Goal: Task Accomplishment & Management: Manage account settings

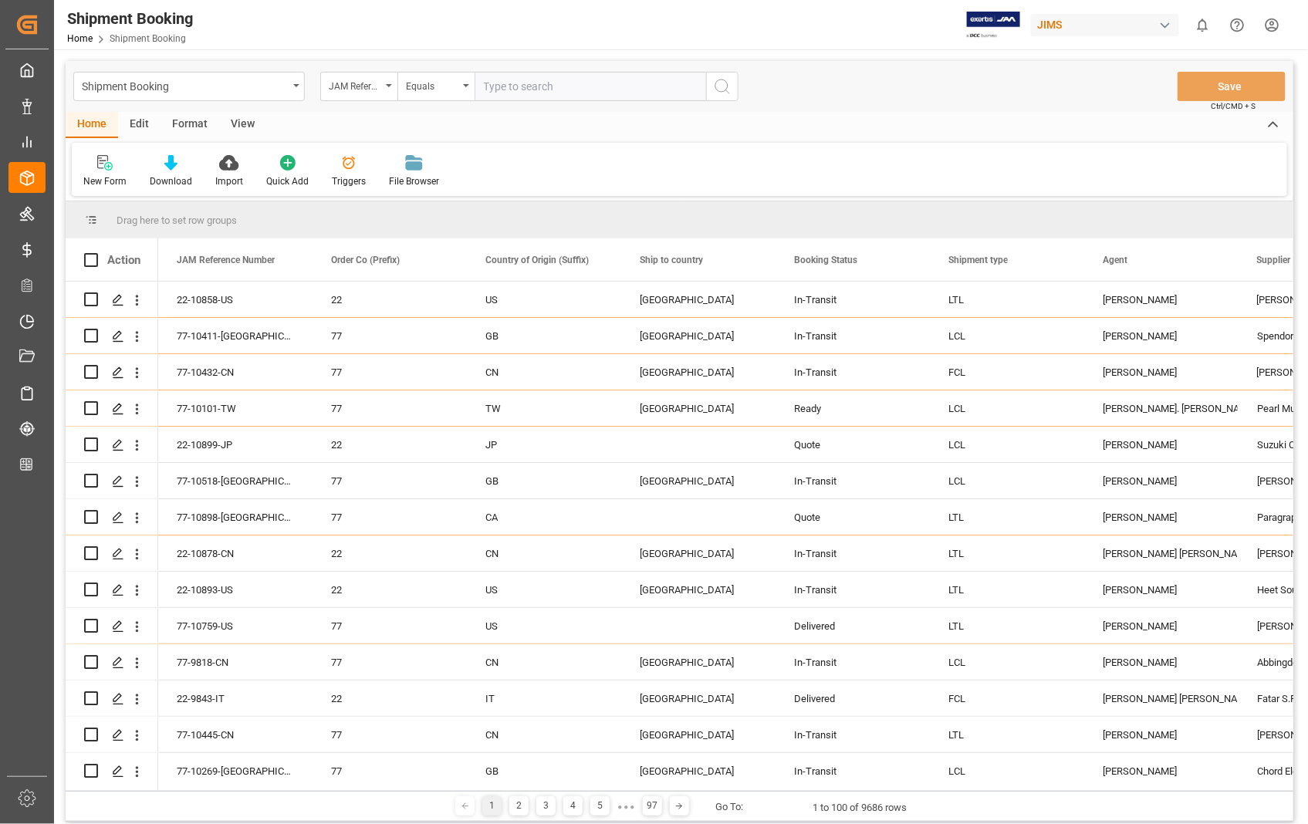
click at [613, 87] on input "text" at bounding box center [589, 86] width 231 height 29
type input "22-10858-US"
click at [721, 81] on icon "search button" at bounding box center [722, 86] width 19 height 19
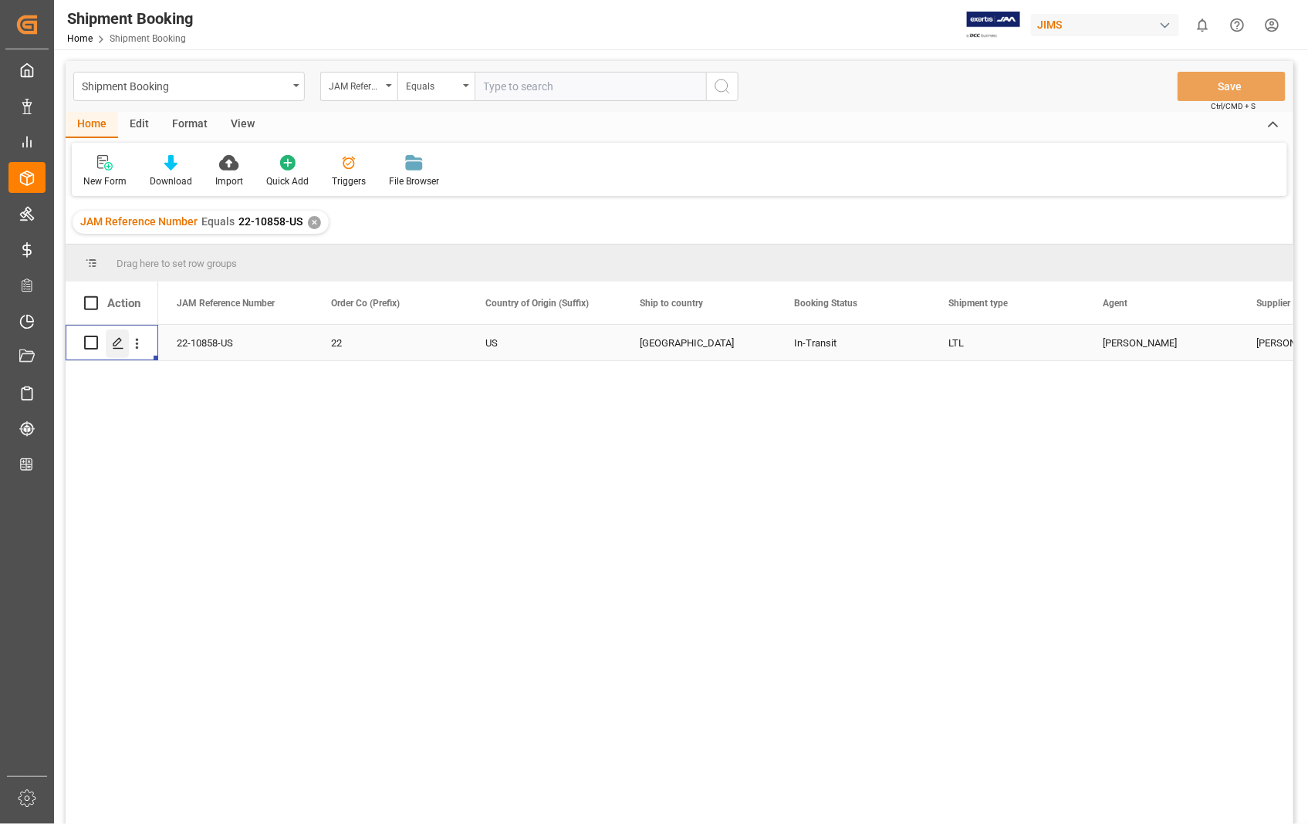
click at [121, 349] on icon "Press SPACE to select this row." at bounding box center [118, 343] width 12 height 12
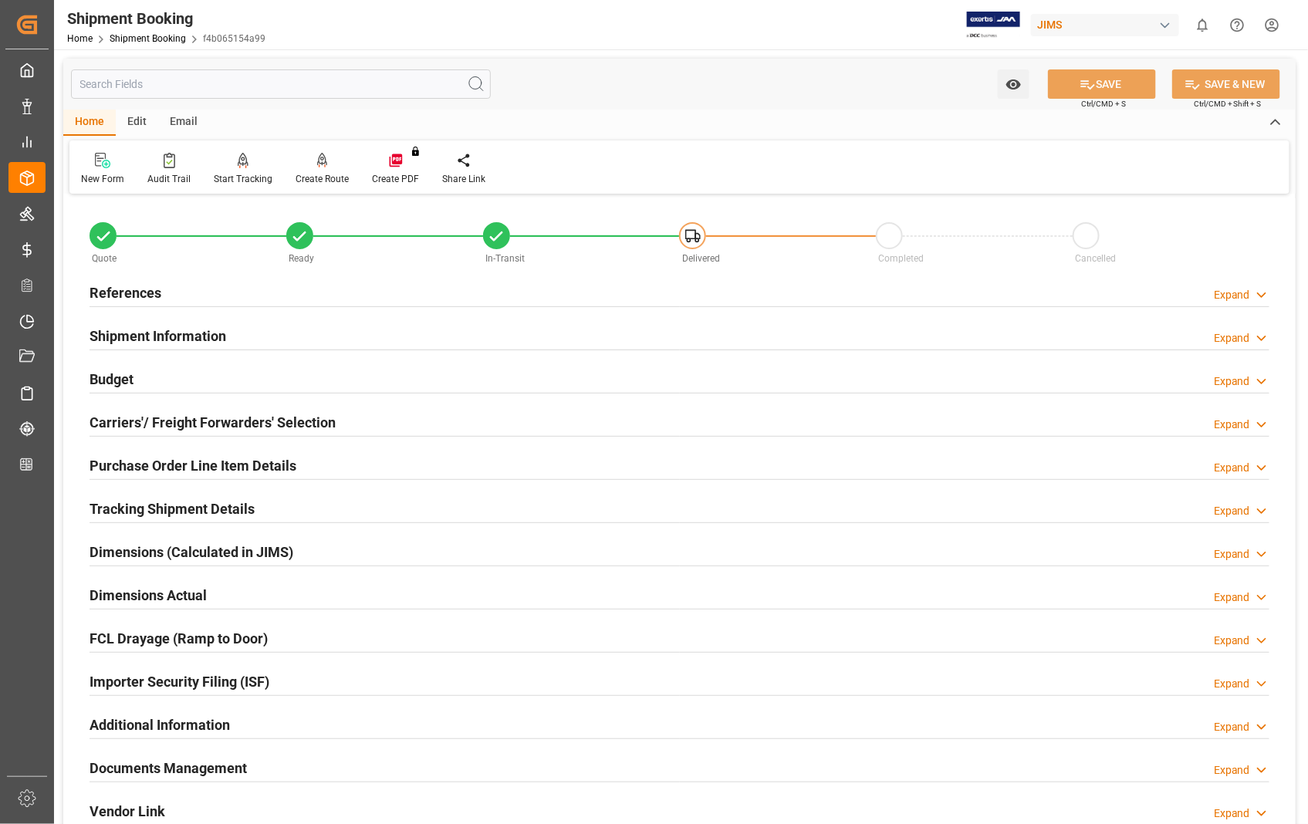
click at [208, 769] on h2 "Documents Management" at bounding box center [167, 768] width 157 height 21
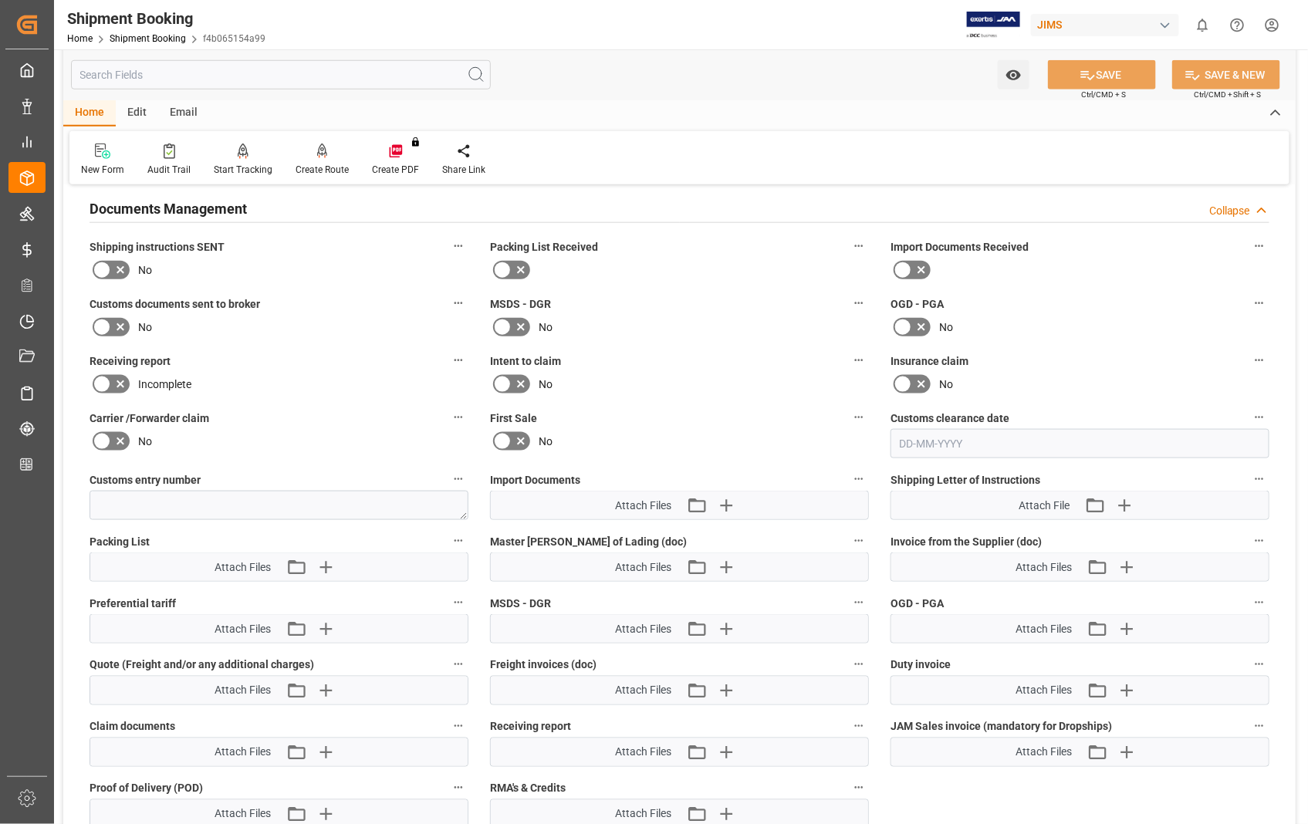
scroll to position [599, 0]
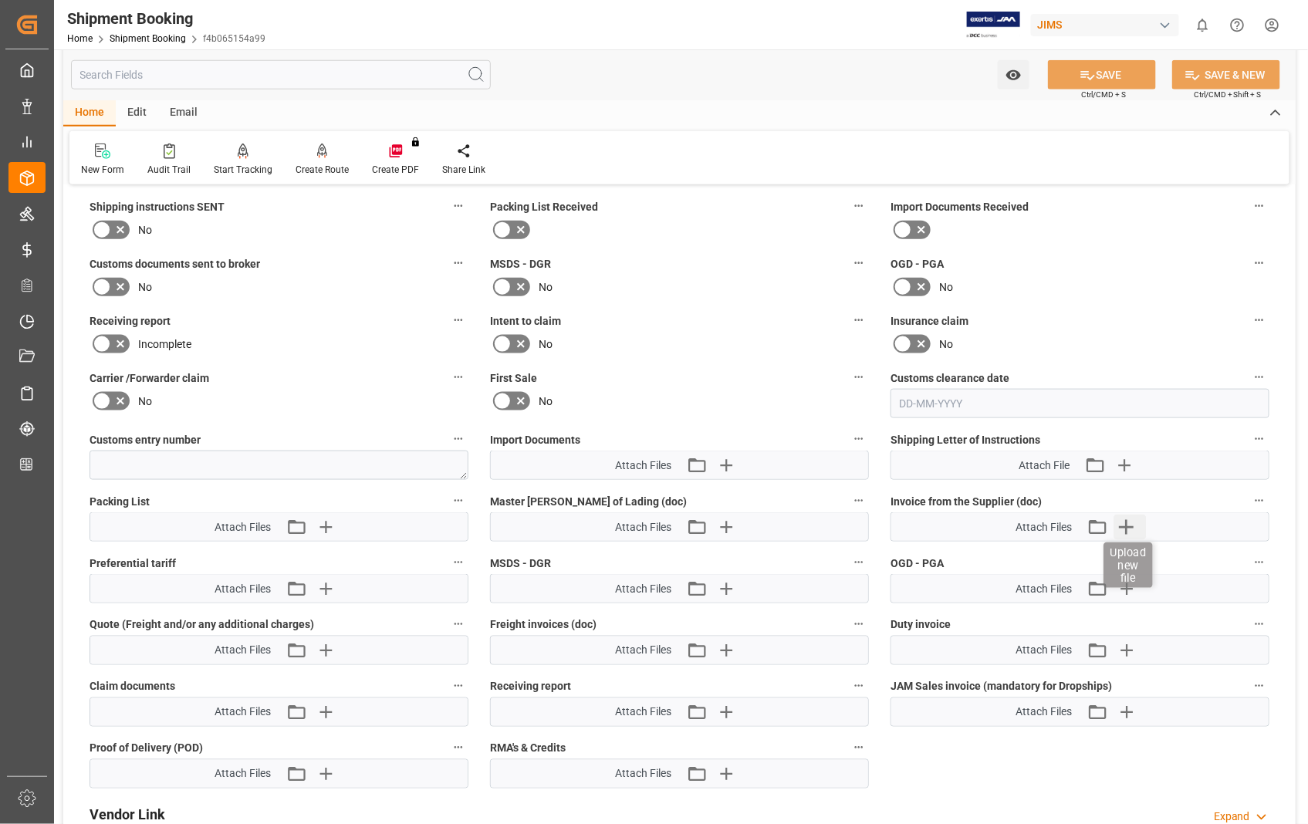
click at [1132, 520] on icon "button" at bounding box center [1126, 527] width 25 height 25
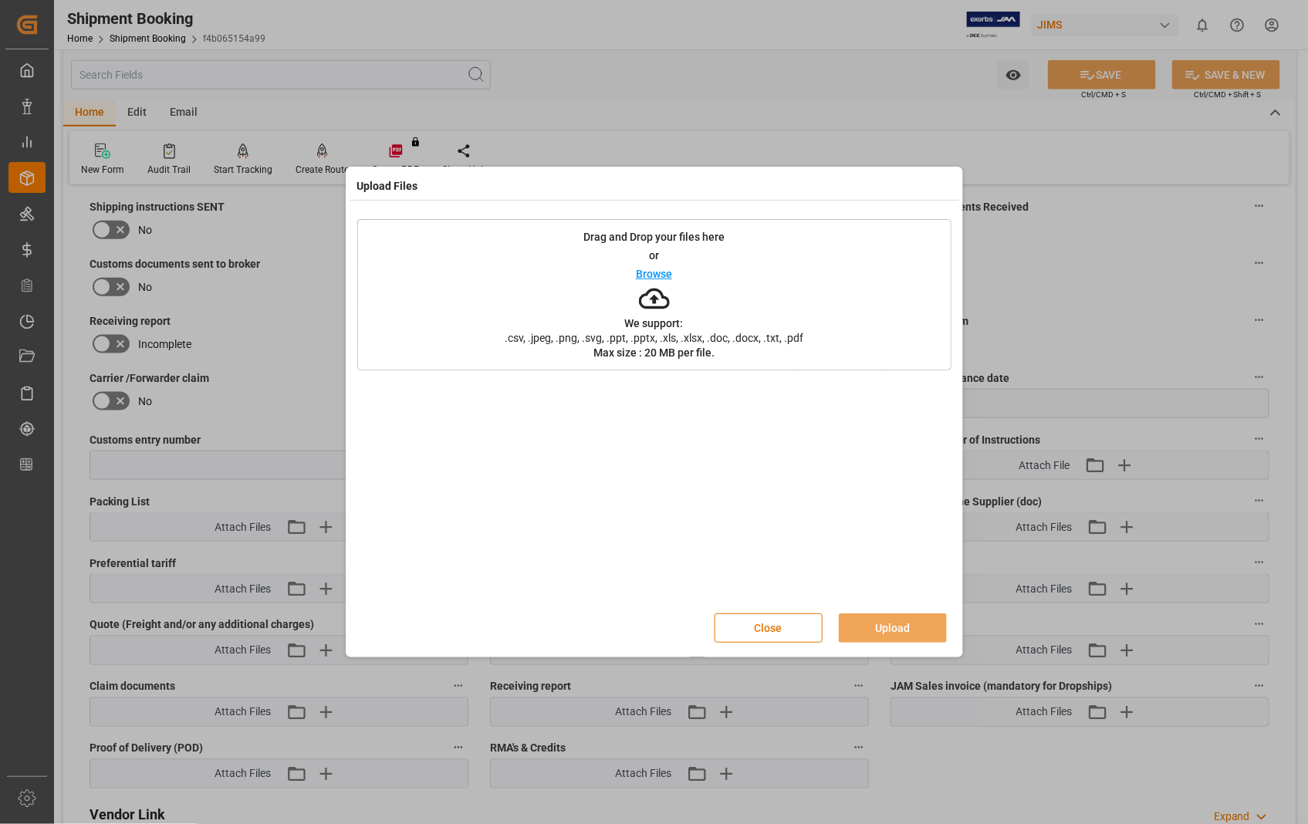
click at [640, 273] on p "Browse" at bounding box center [654, 273] width 36 height 11
click at [898, 633] on button "Upload" at bounding box center [893, 627] width 108 height 29
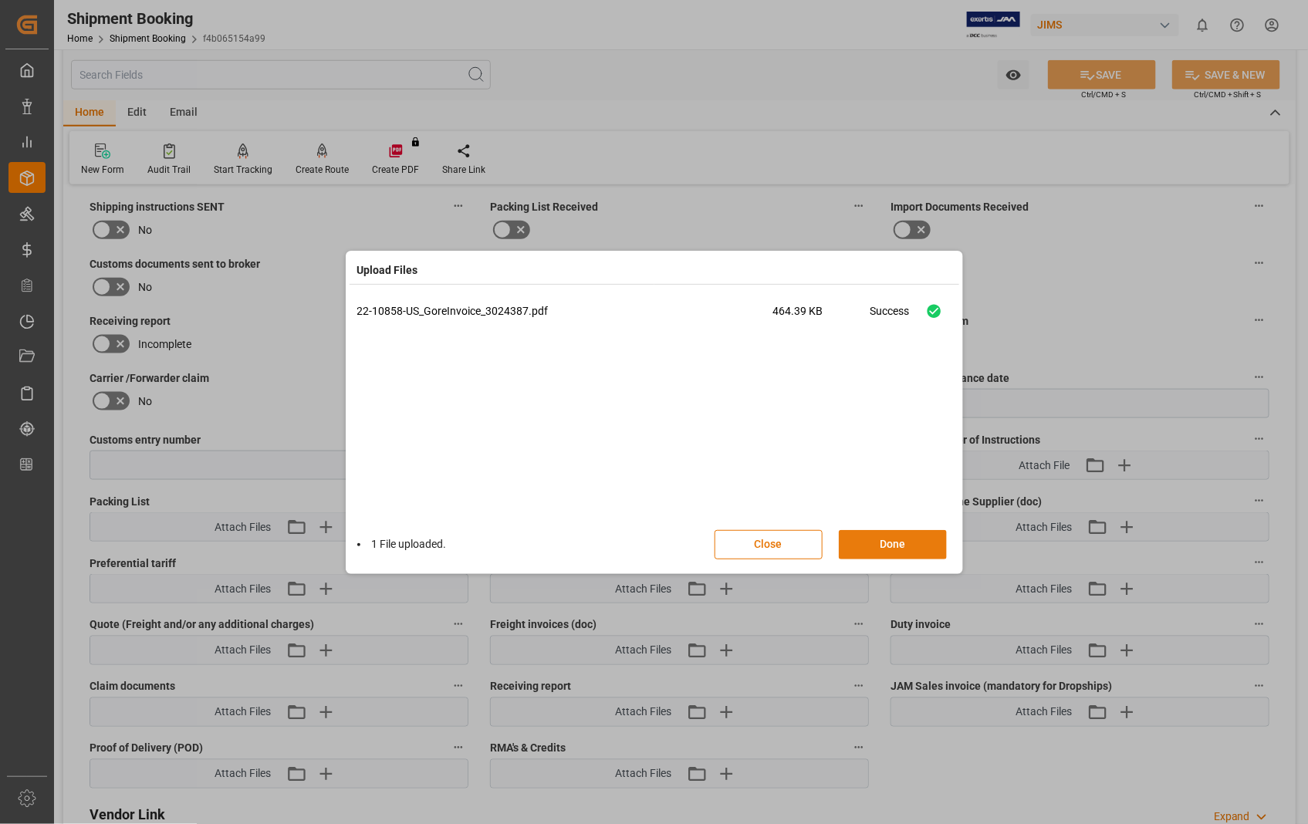
click at [889, 545] on button "Done" at bounding box center [893, 544] width 108 height 29
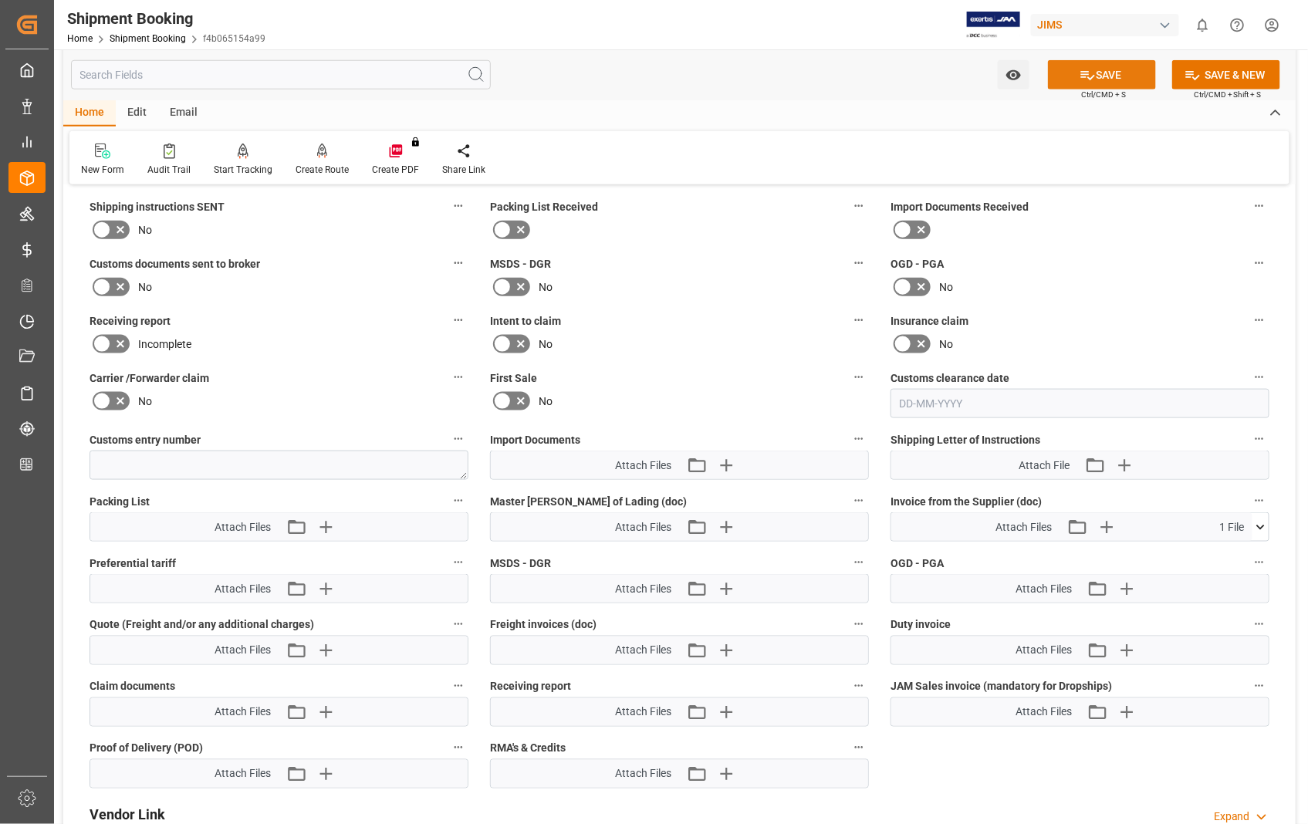
click at [1108, 70] on button "SAVE" at bounding box center [1102, 74] width 108 height 29
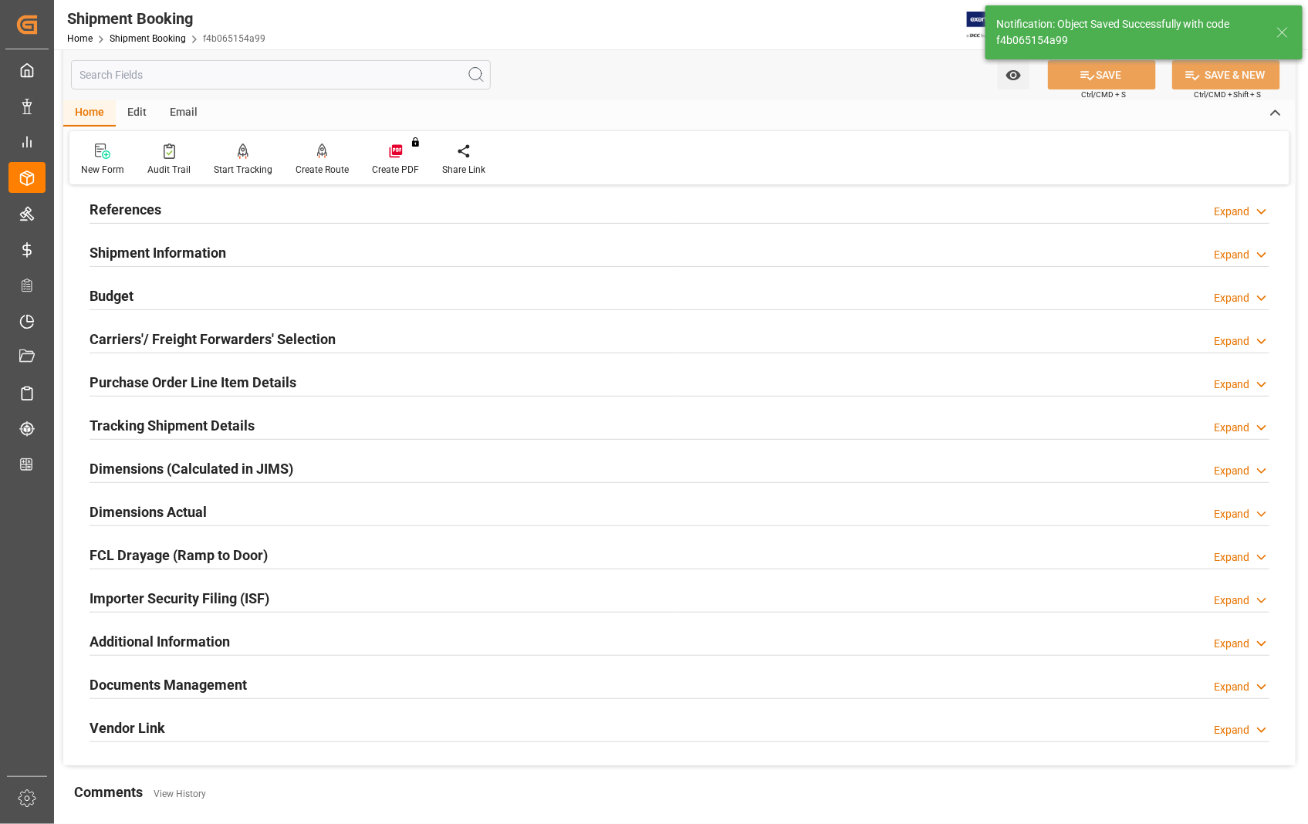
scroll to position [78, 0]
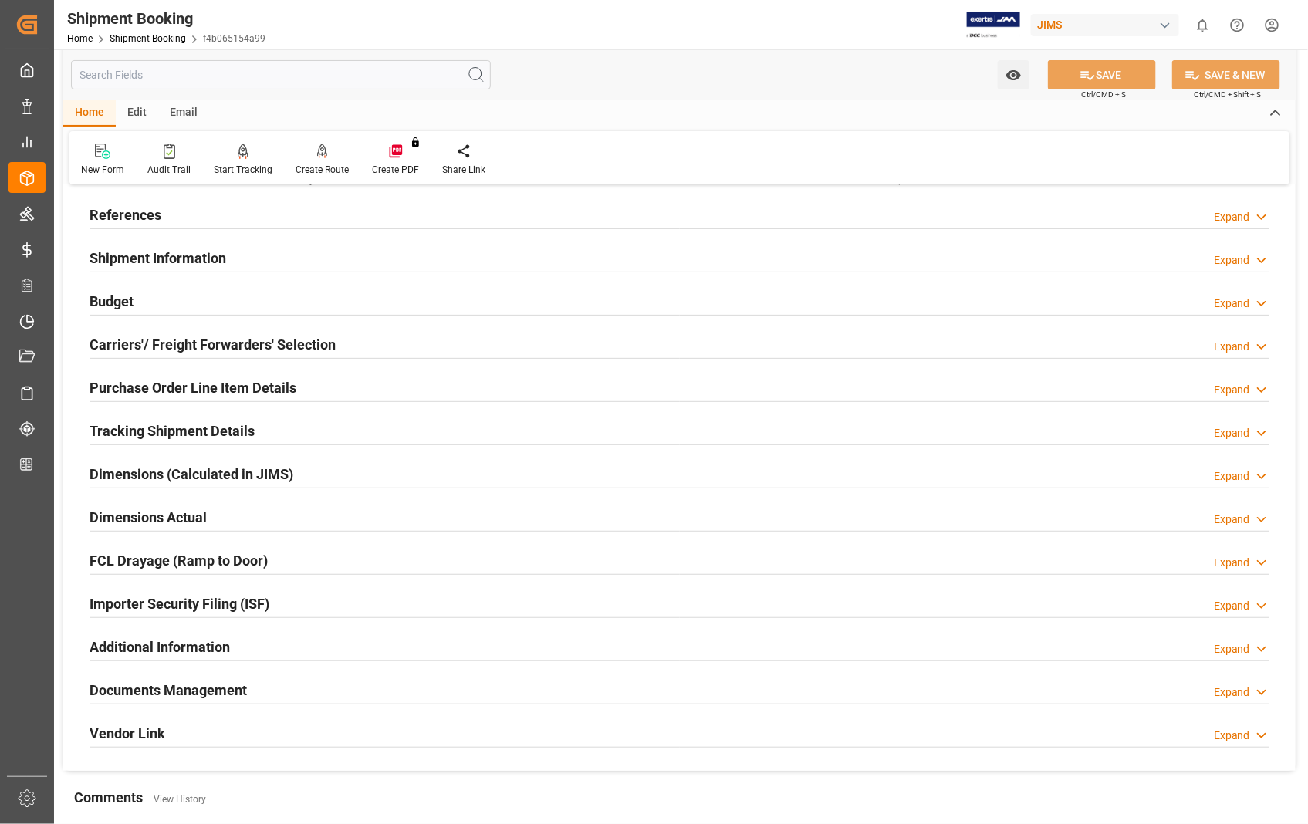
click at [184, 518] on h2 "Dimensions Actual" at bounding box center [147, 517] width 117 height 21
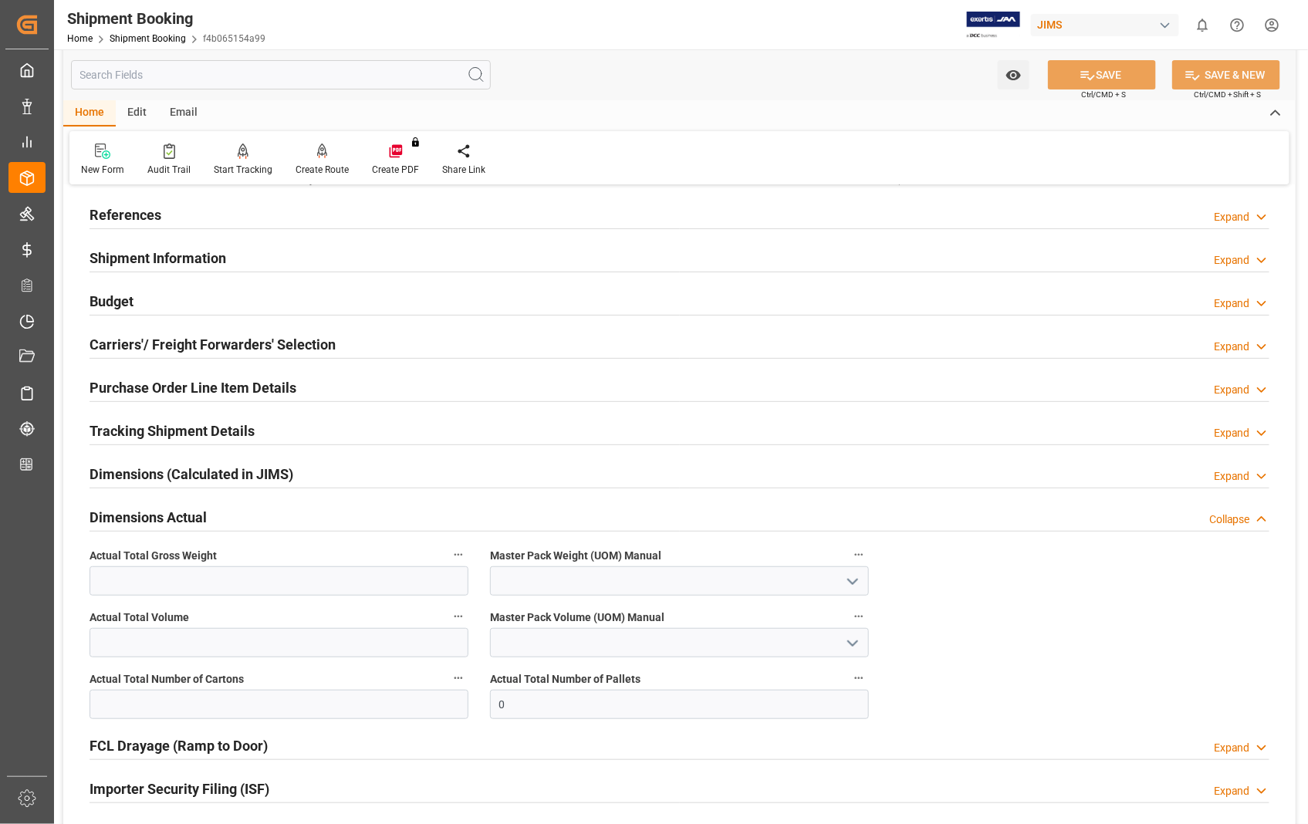
click at [137, 221] on h2 "References" at bounding box center [125, 214] width 72 height 21
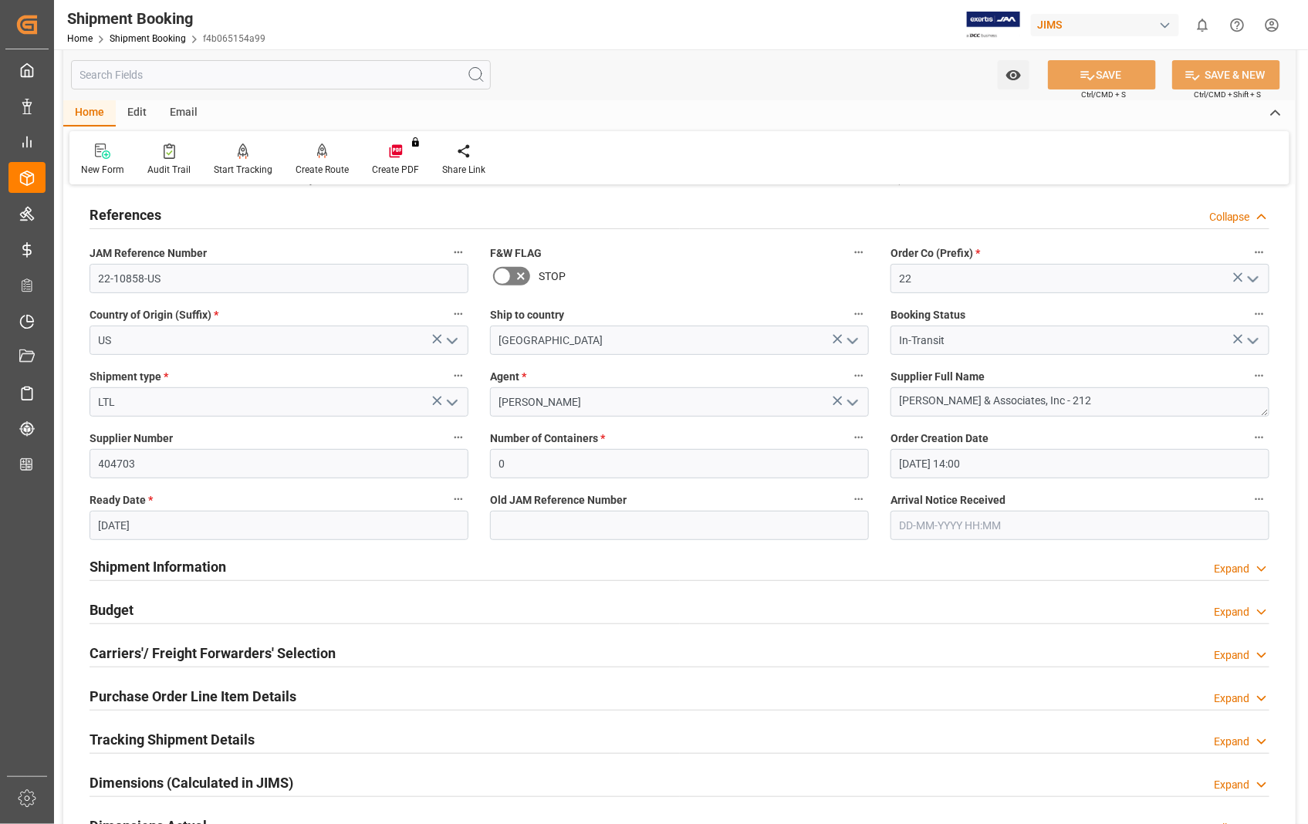
click at [137, 221] on h2 "References" at bounding box center [125, 214] width 72 height 21
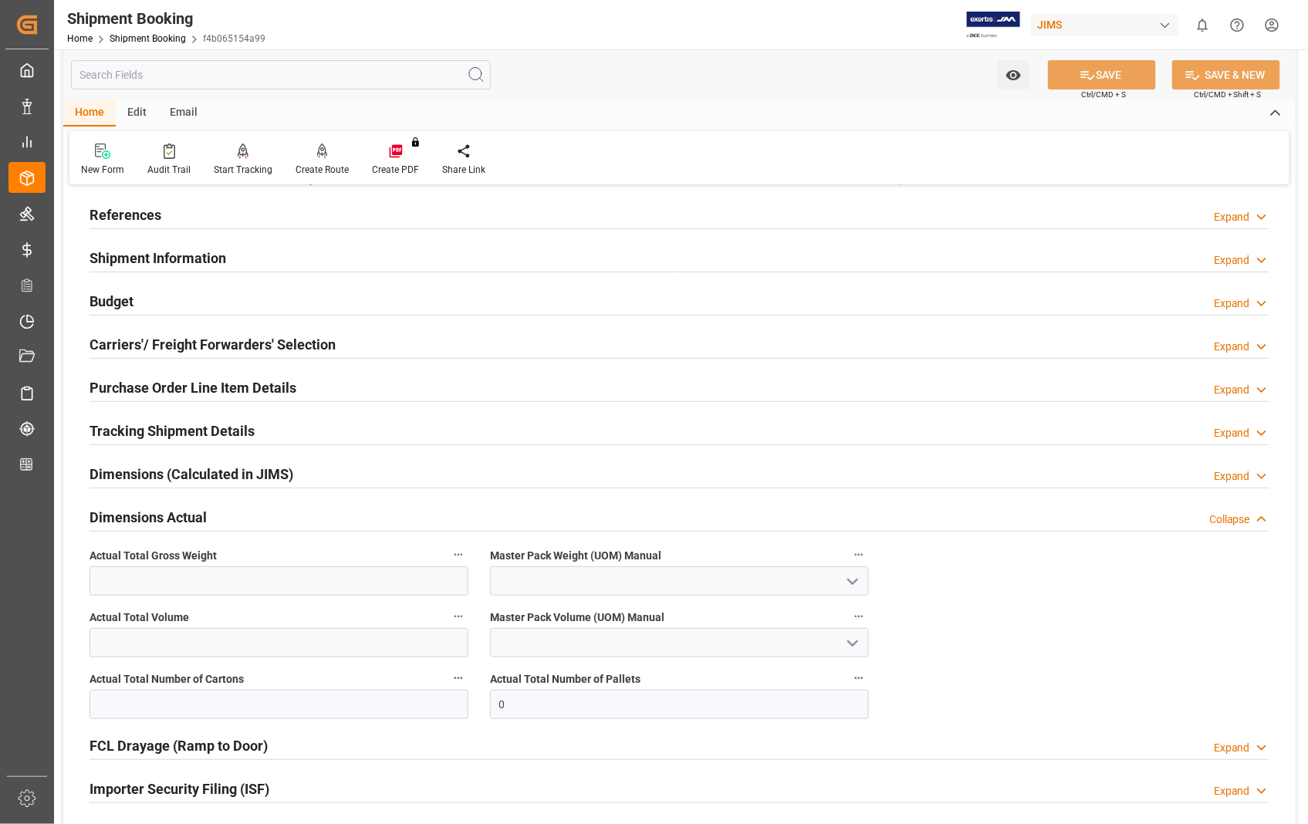
click at [144, 256] on h2 "Shipment Information" at bounding box center [157, 258] width 137 height 21
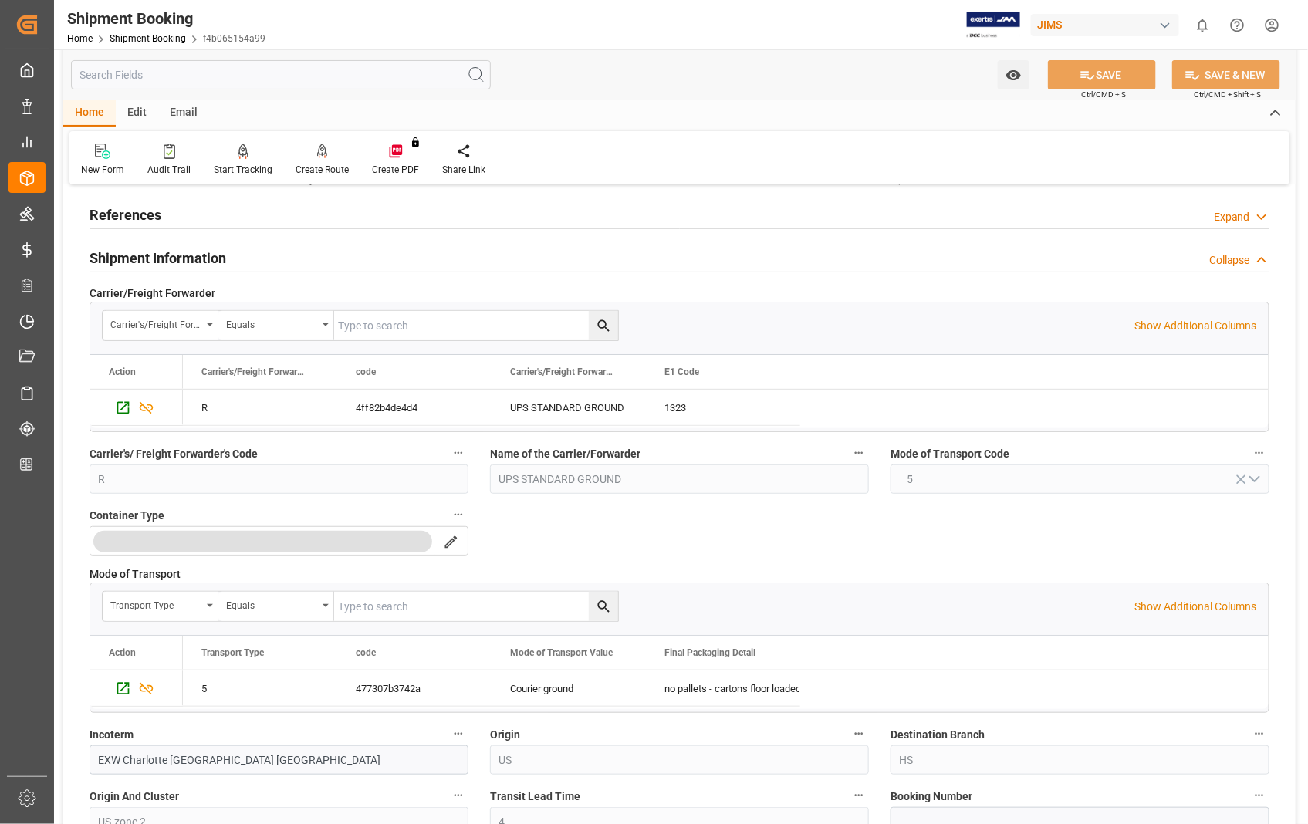
click at [144, 256] on h2 "Shipment Information" at bounding box center [157, 258] width 137 height 21
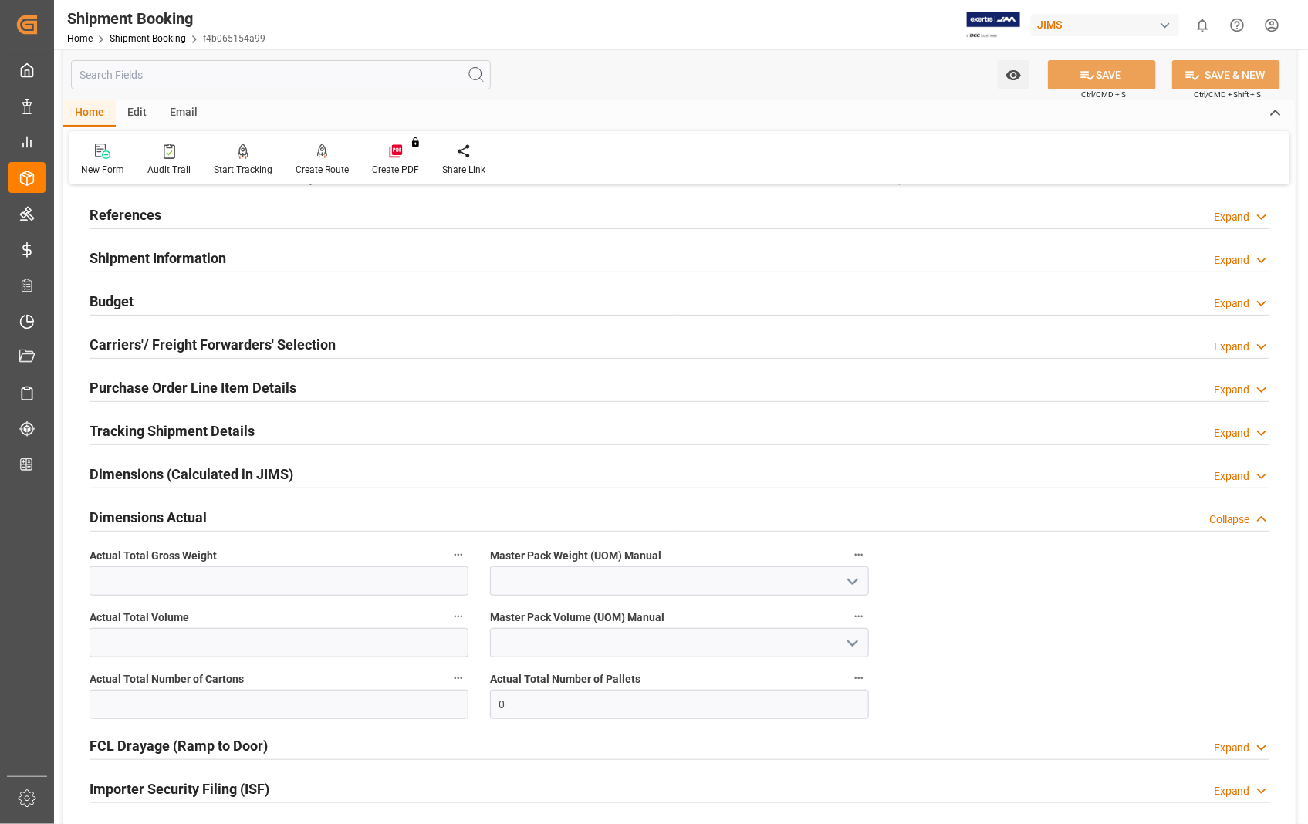
click at [144, 256] on h2 "Shipment Information" at bounding box center [157, 258] width 137 height 21
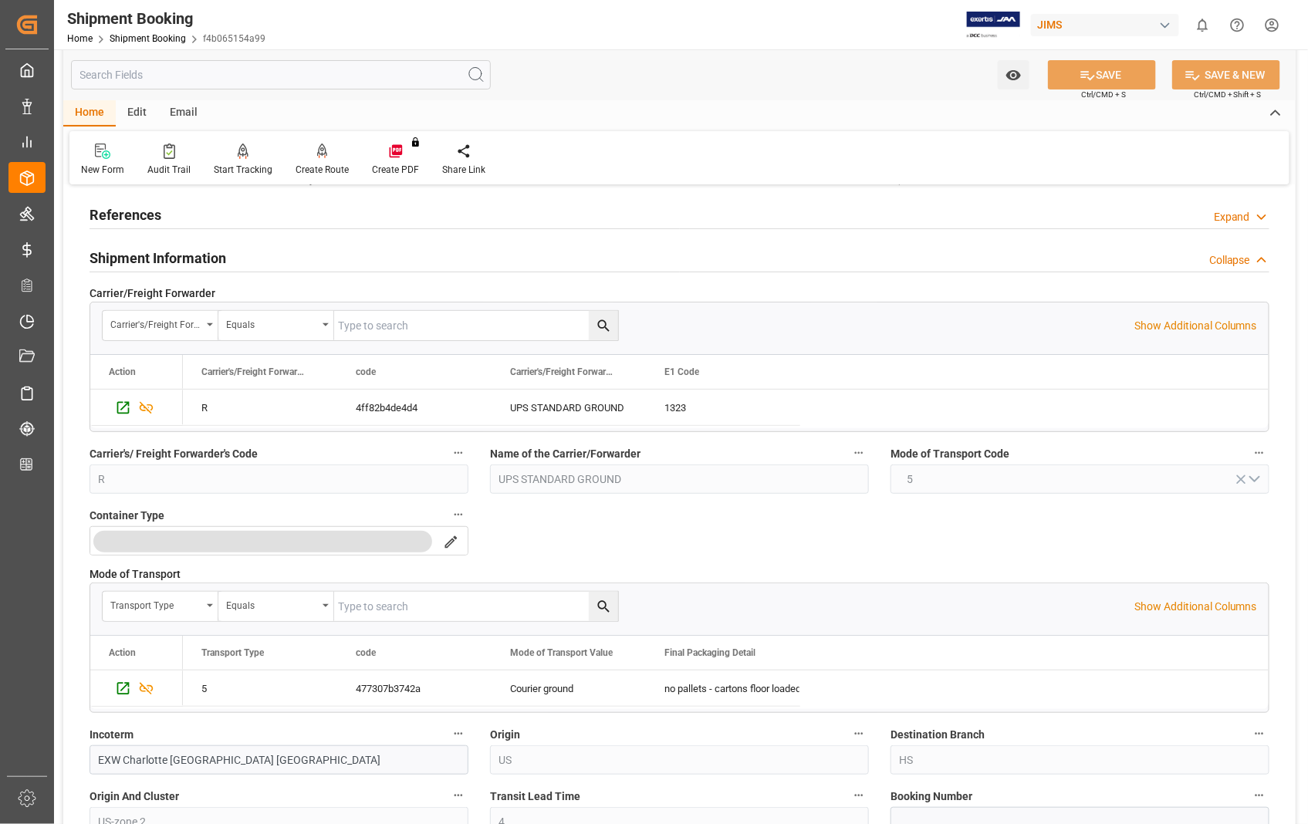
click at [144, 256] on h2 "Shipment Information" at bounding box center [157, 258] width 137 height 21
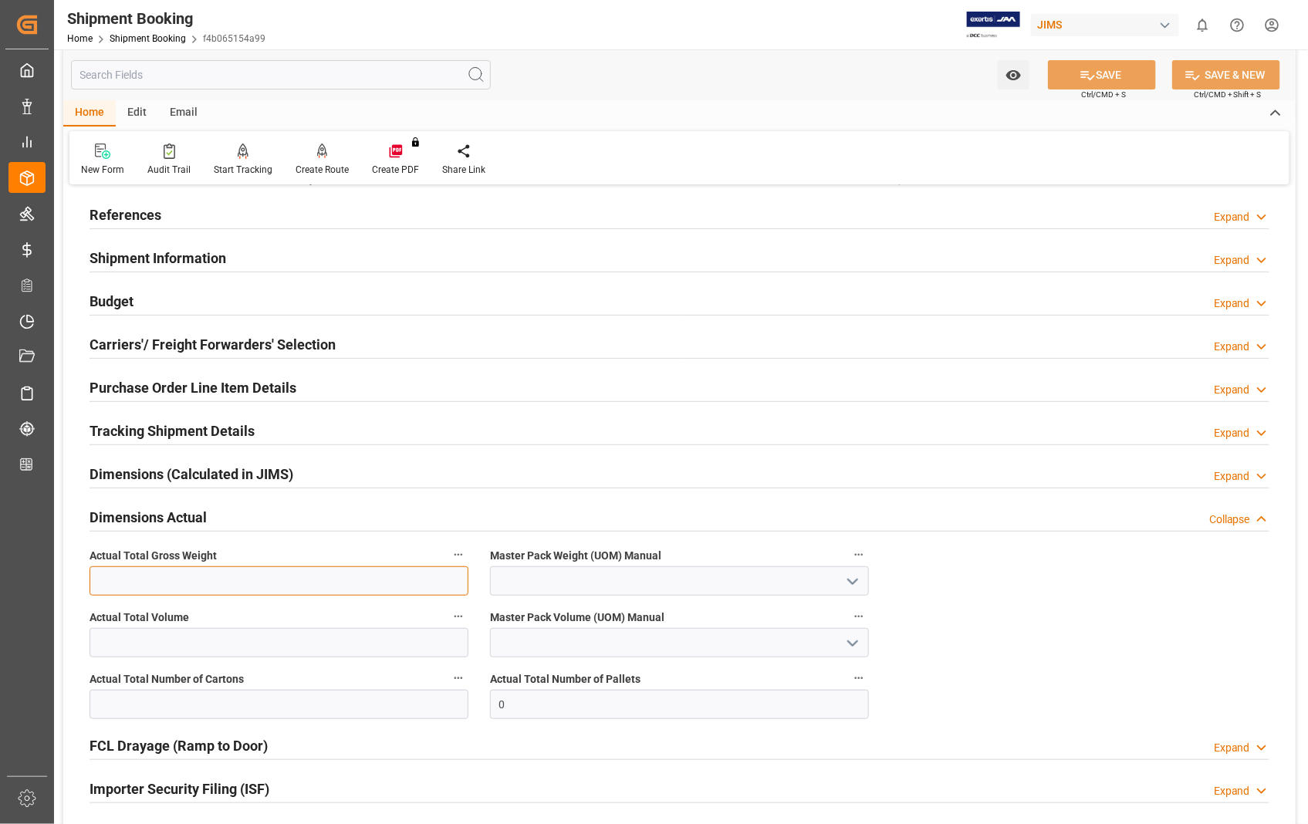
click at [171, 575] on input "text" at bounding box center [278, 580] width 379 height 29
type input "10"
click at [1079, 72] on icon at bounding box center [1087, 75] width 16 height 16
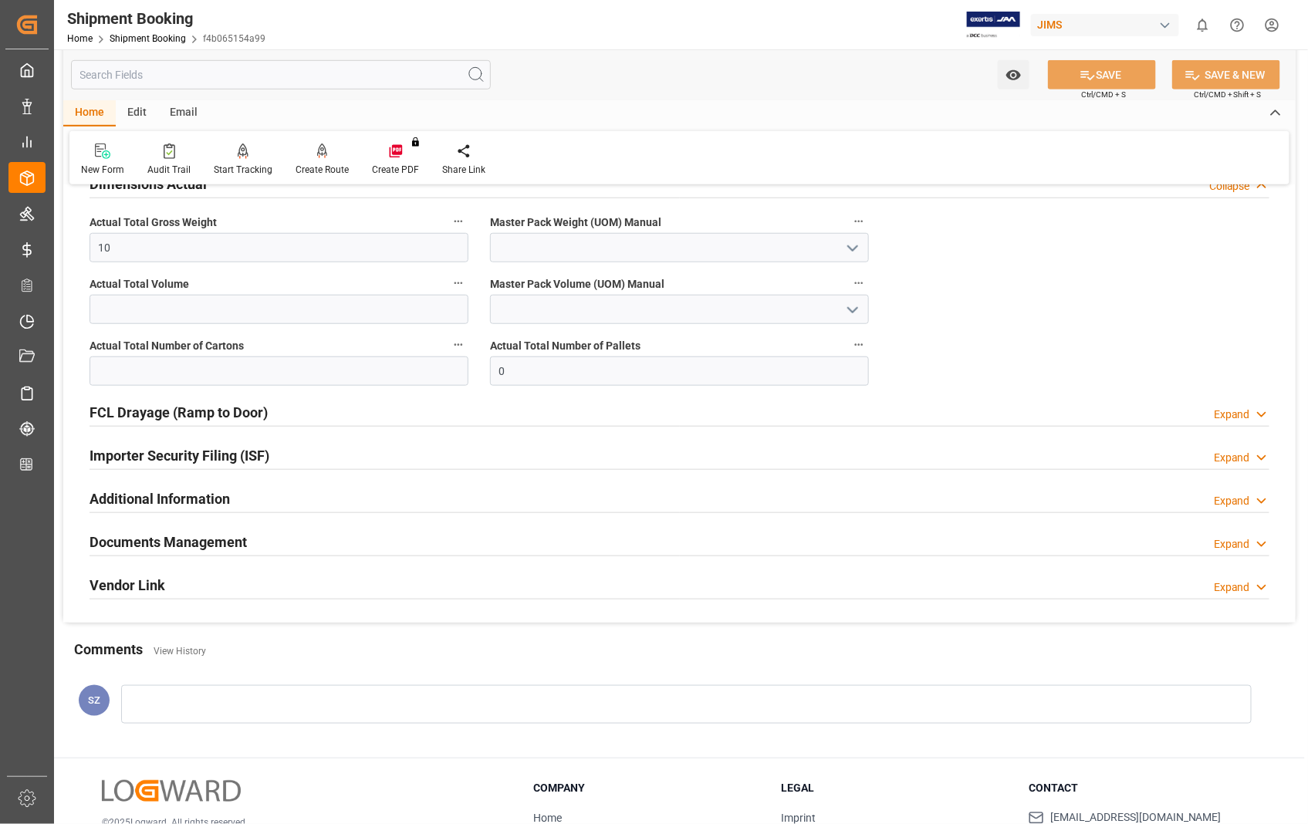
scroll to position [420, 0]
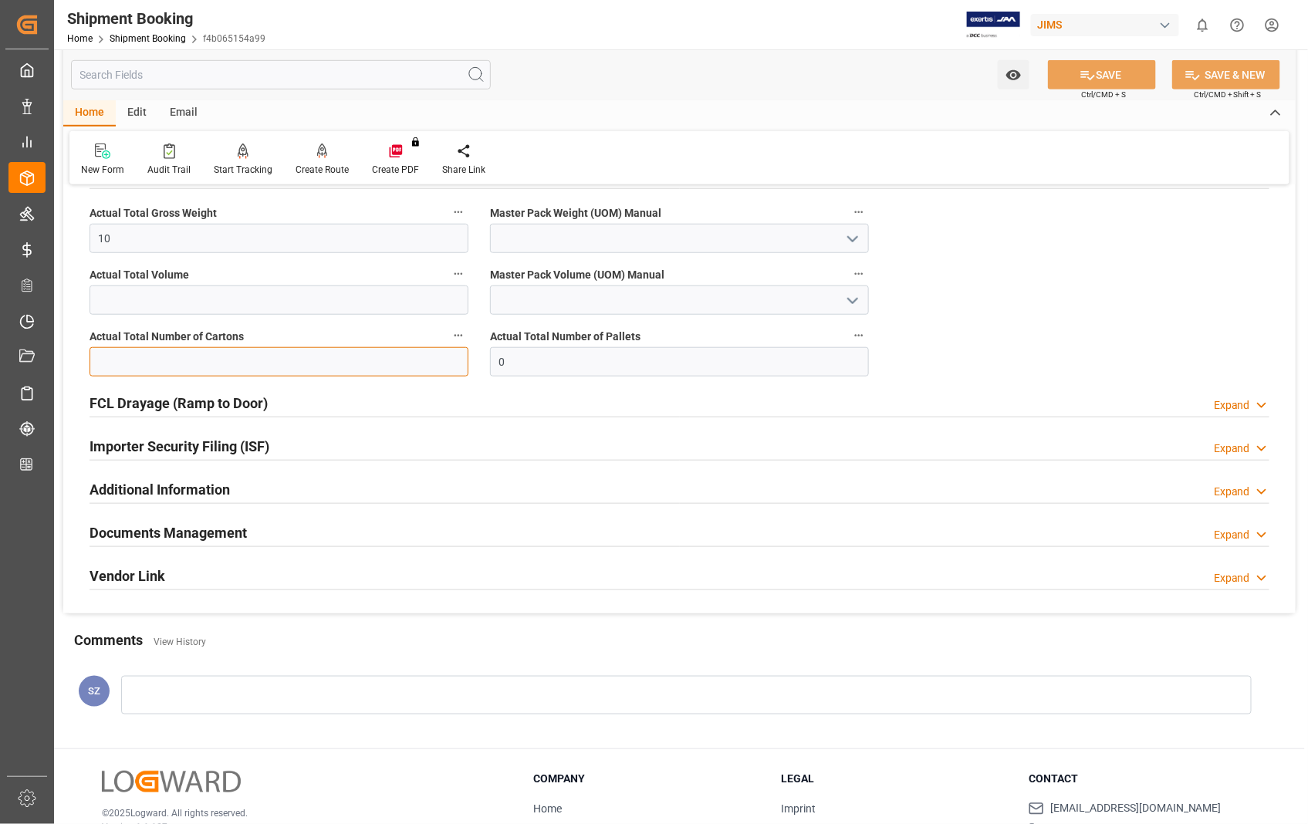
click at [188, 366] on input "text" at bounding box center [278, 361] width 379 height 29
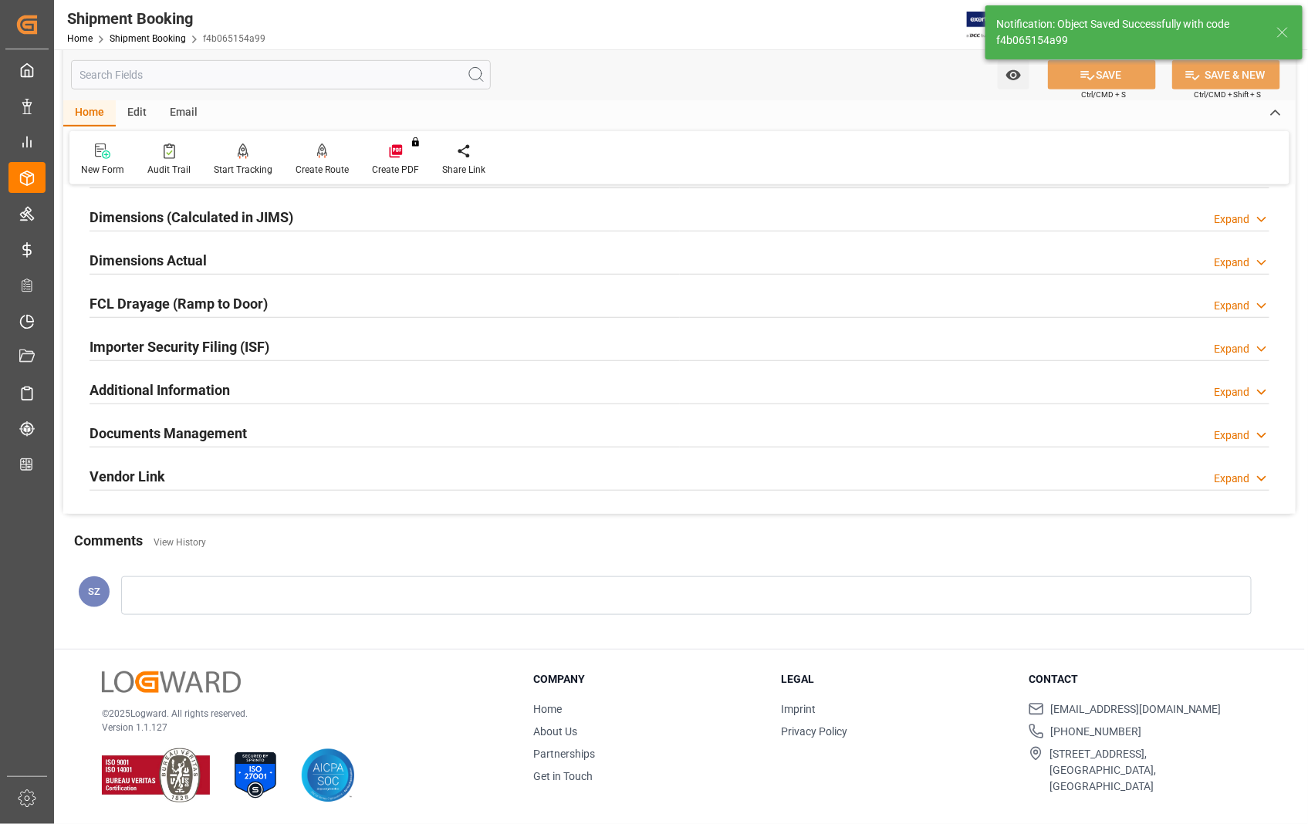
click at [159, 350] on h2 "Importer Security Filing (ISF)" at bounding box center [179, 346] width 180 height 21
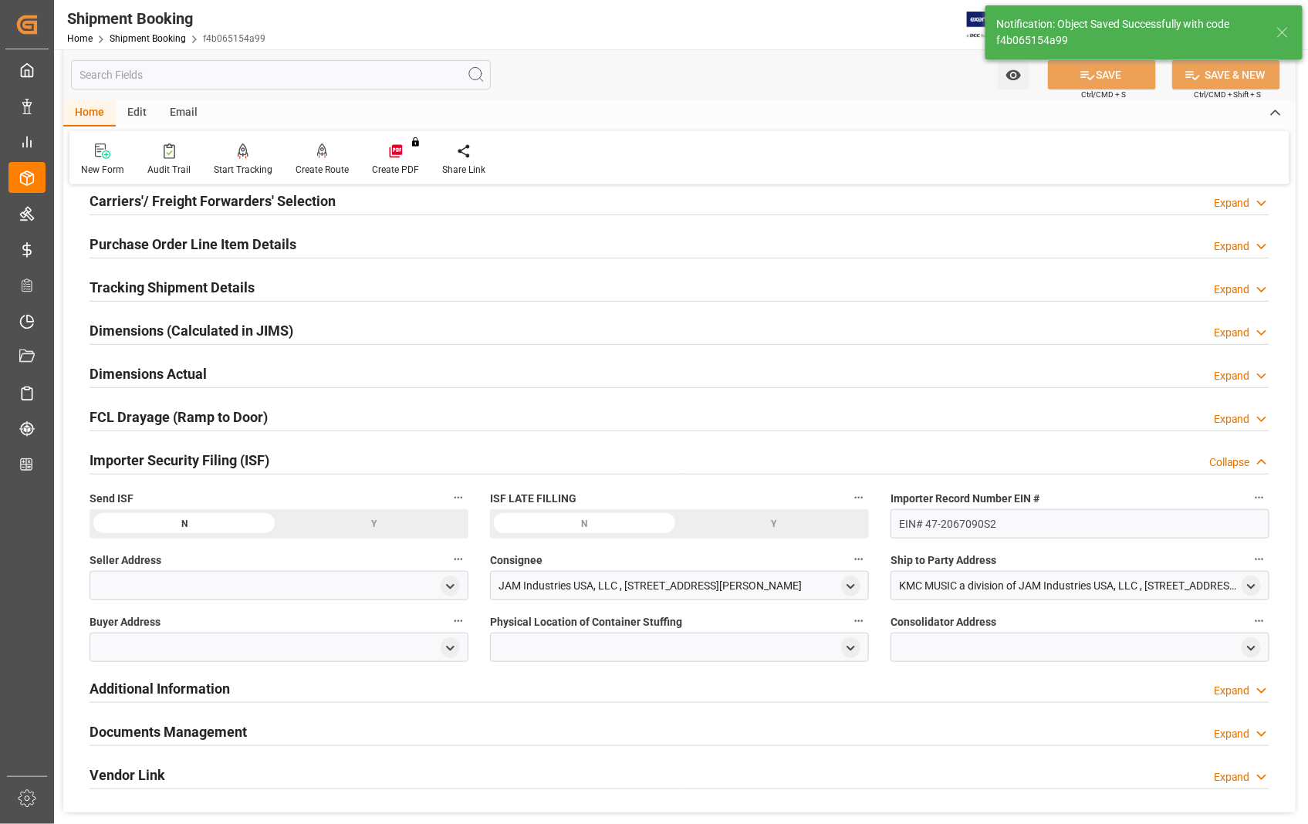
scroll to position [0, 0]
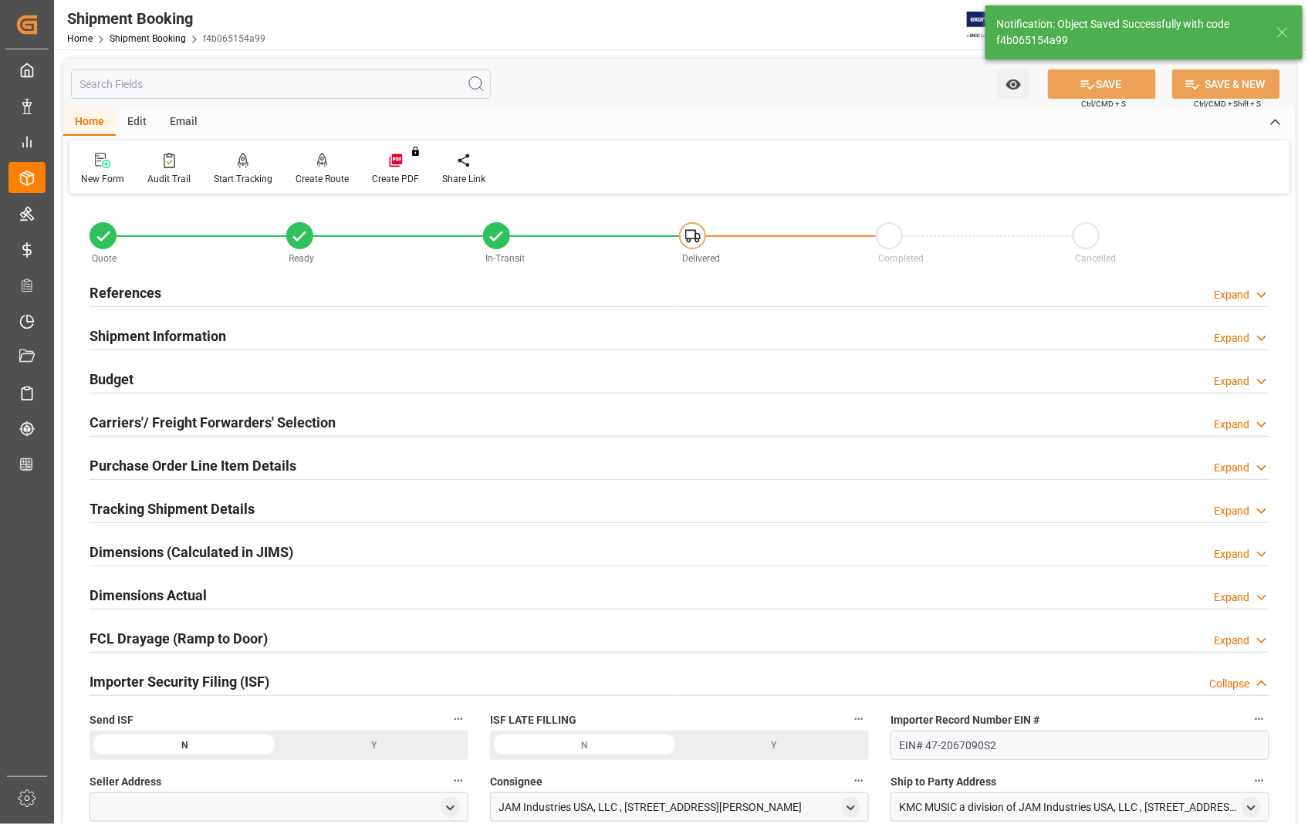
click at [168, 597] on h2 "Dimensions Actual" at bounding box center [147, 595] width 117 height 21
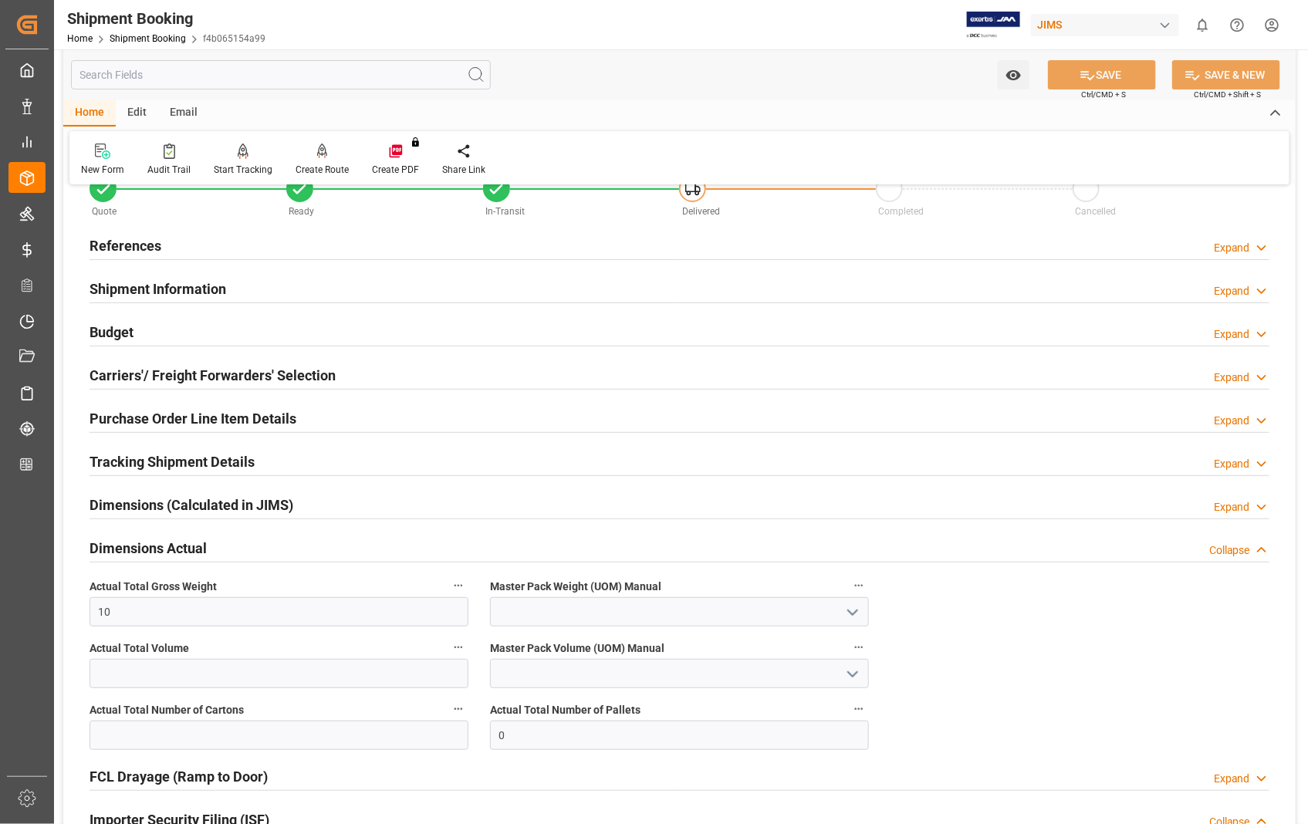
scroll to position [86, 0]
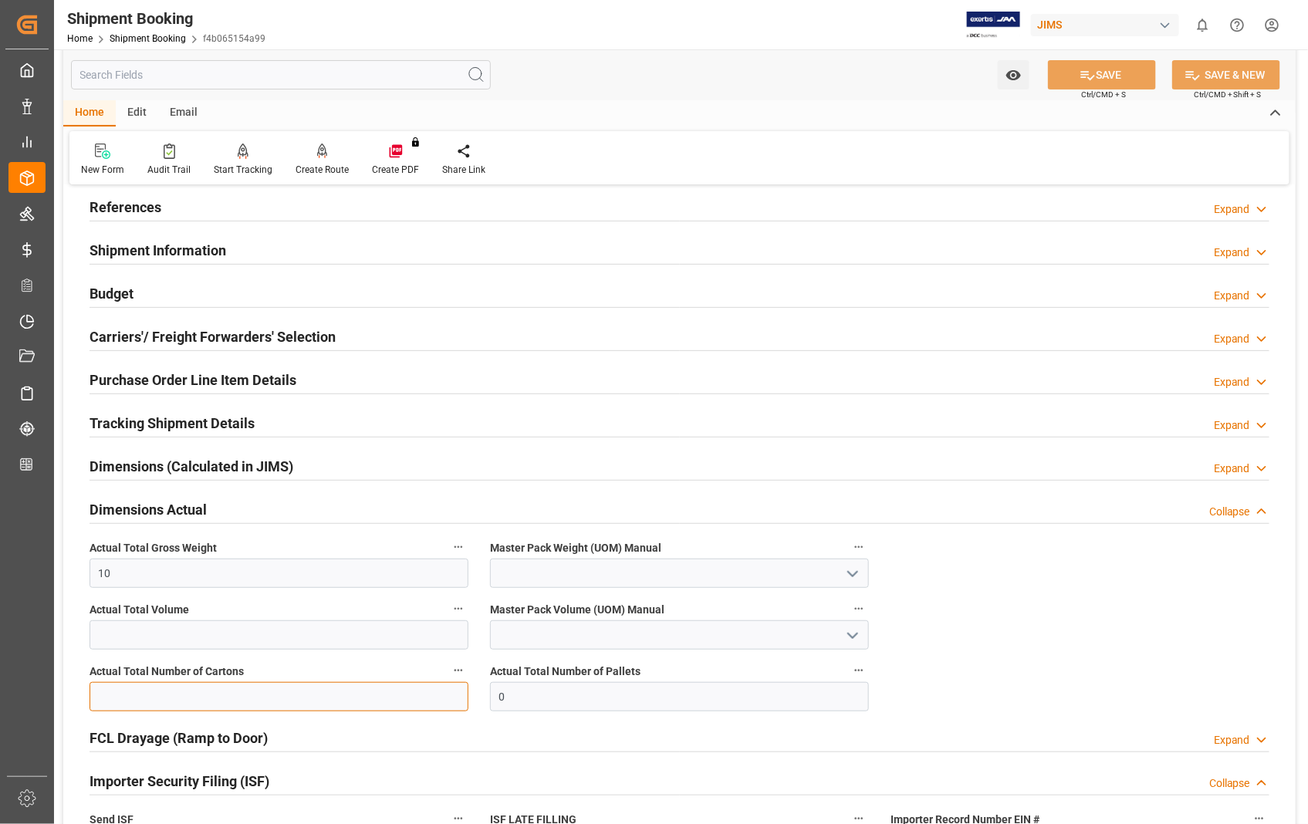
click at [197, 704] on input "text" at bounding box center [278, 696] width 379 height 29
type input "1"
click at [1109, 76] on button "SAVE" at bounding box center [1102, 74] width 108 height 29
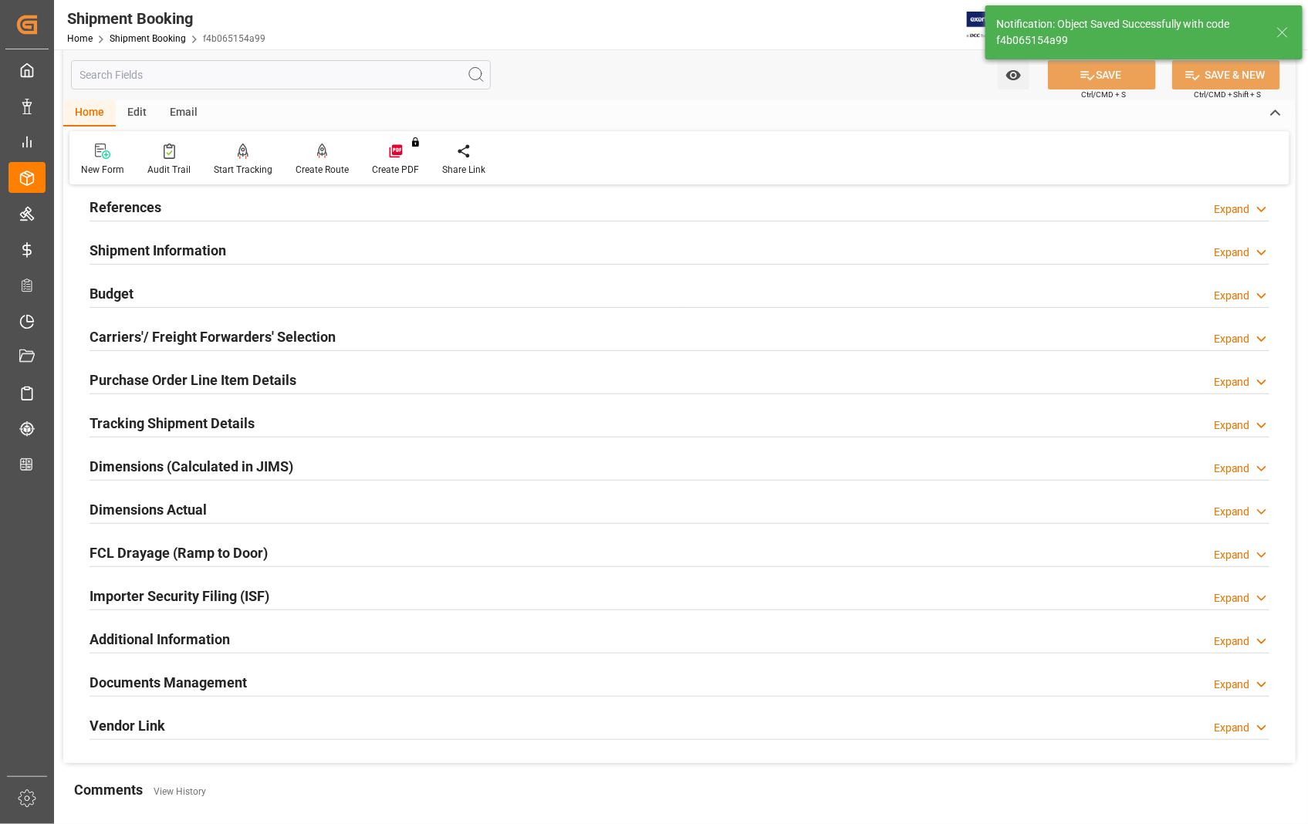
click at [158, 427] on h2 "Tracking Shipment Details" at bounding box center [171, 423] width 165 height 21
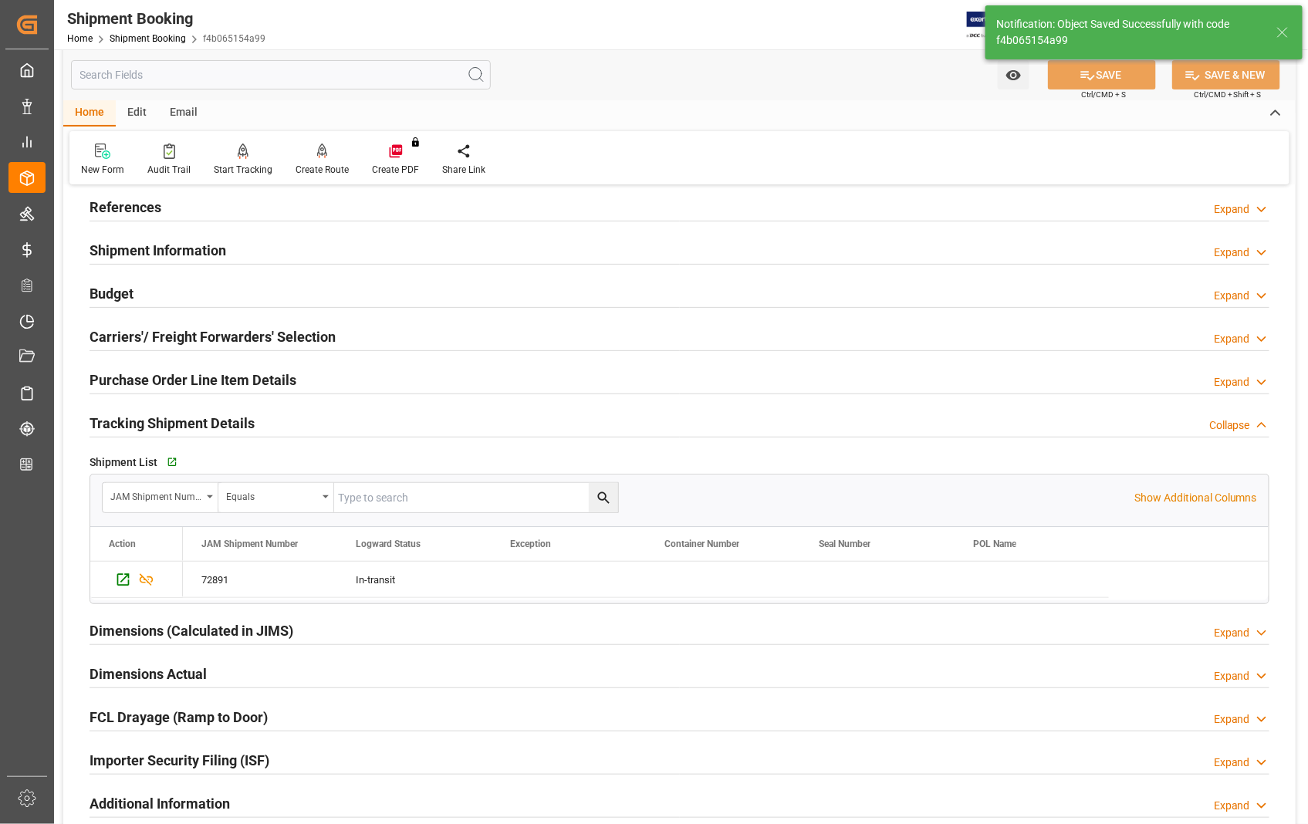
click at [154, 427] on h2 "Tracking Shipment Details" at bounding box center [171, 423] width 165 height 21
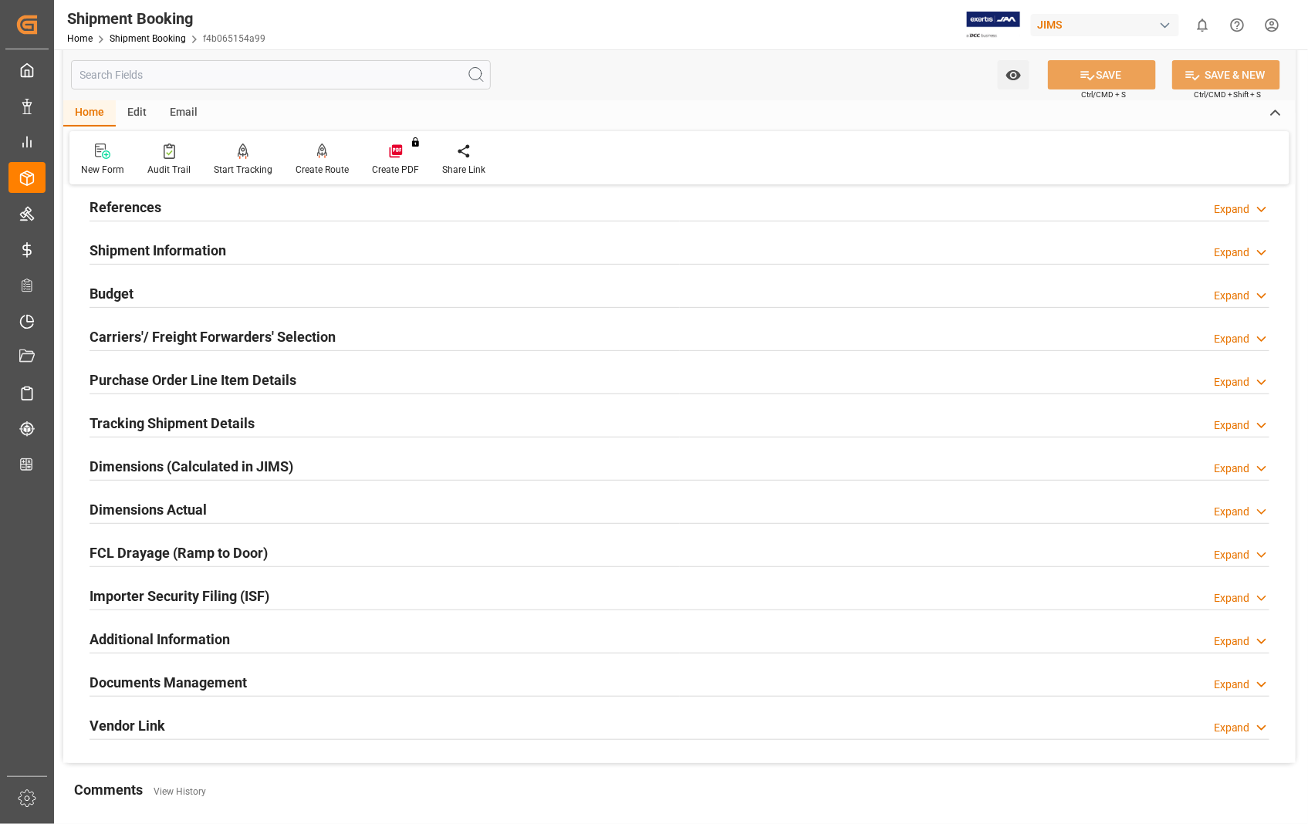
click at [174, 514] on h2 "Dimensions Actual" at bounding box center [147, 509] width 117 height 21
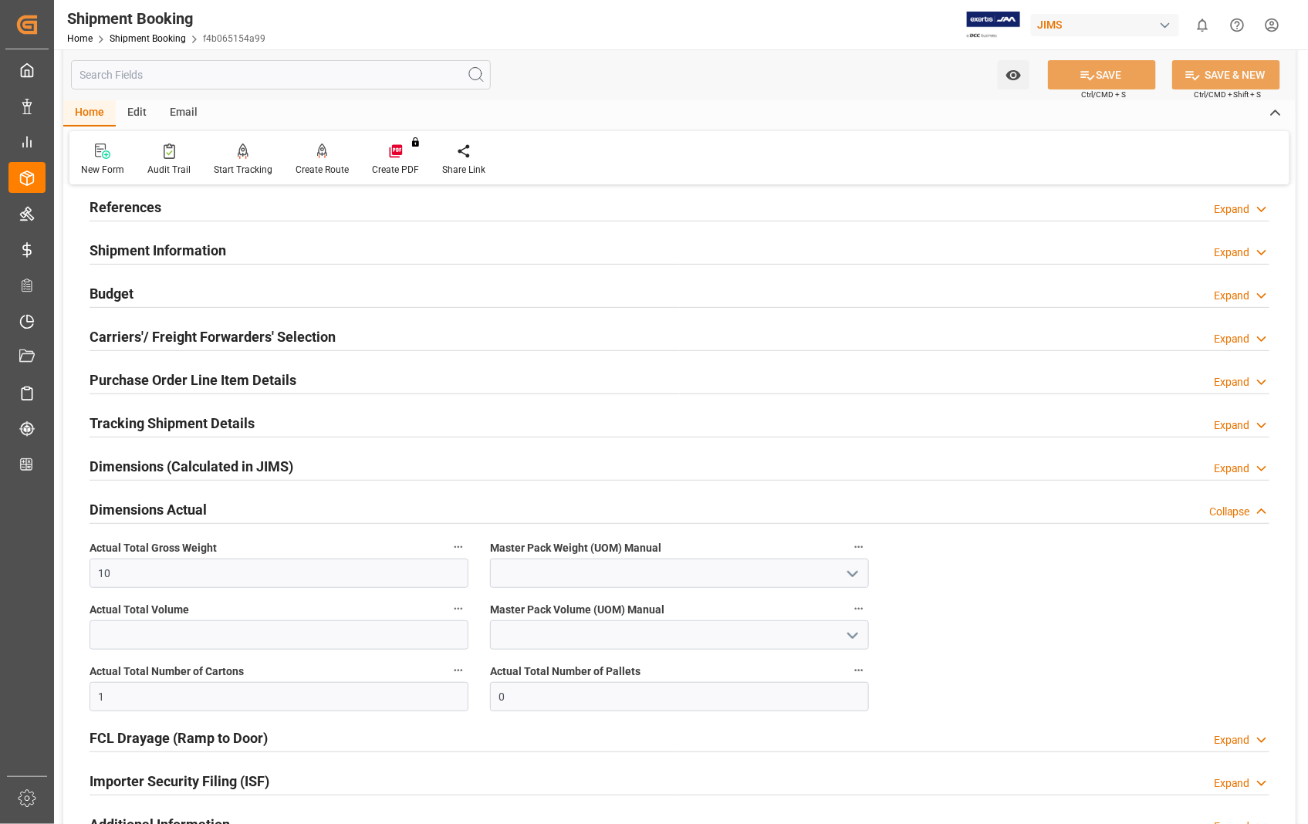
click at [857, 581] on icon "open menu" at bounding box center [852, 574] width 19 height 19
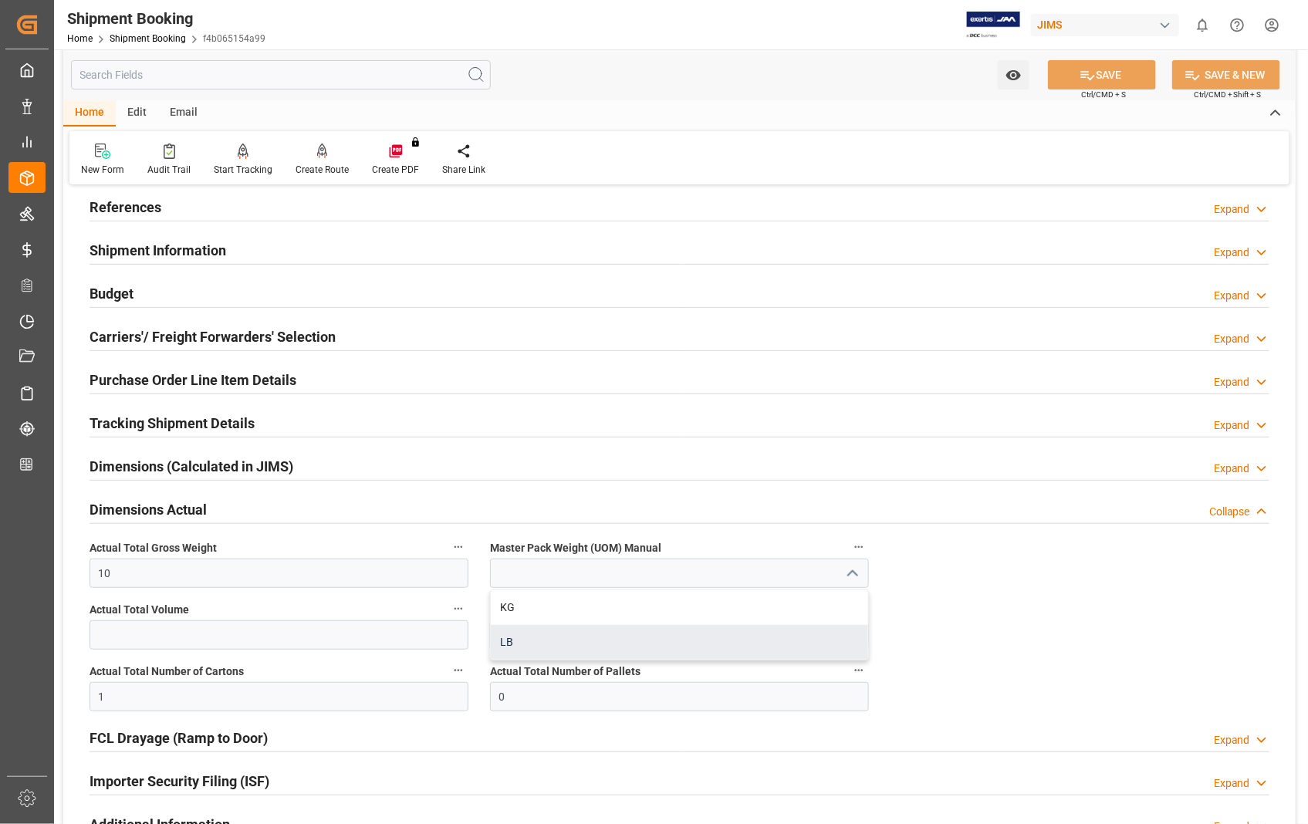
click at [535, 636] on div "LB" at bounding box center [679, 642] width 377 height 35
type input "LB"
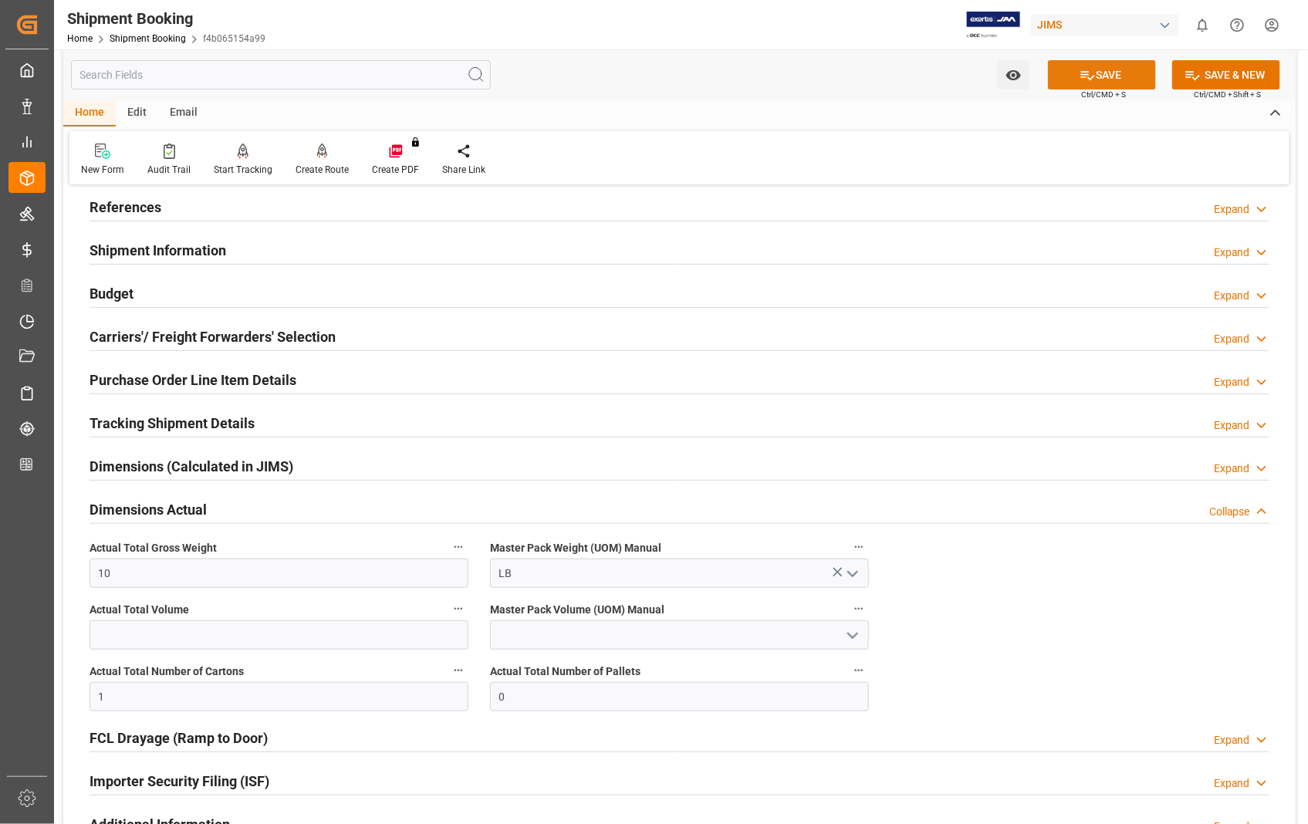
click at [1090, 68] on icon at bounding box center [1087, 75] width 16 height 16
